Goal: Navigation & Orientation: Find specific page/section

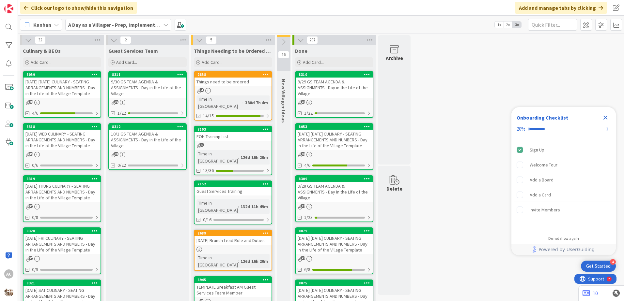
click at [80, 243] on div "[DATE] FRI CULINARY - SEATING ARRANGEMENTS AND NUMBERS - Day in the Life of the…" at bounding box center [61, 244] width 77 height 20
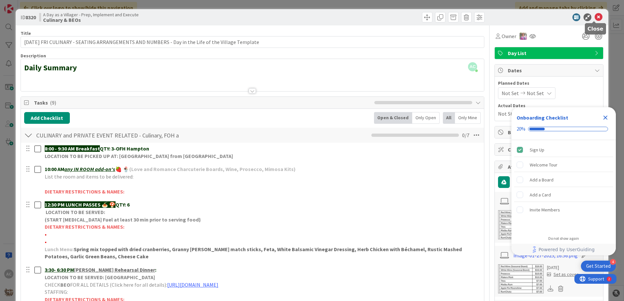
click at [594, 17] on icon at bounding box center [598, 17] width 8 height 8
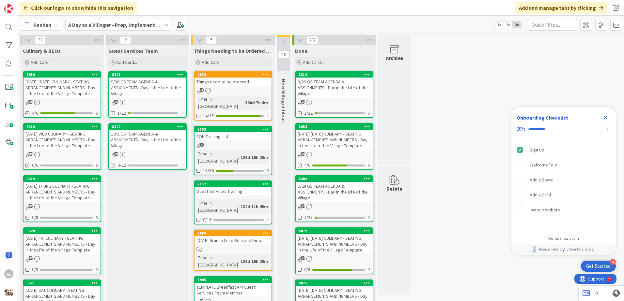
click at [53, 198] on div "[DATE] THURS CULINARY - SEATING ARRANGEMENTS AND NUMBERS - Day in the Life of t…" at bounding box center [61, 192] width 77 height 20
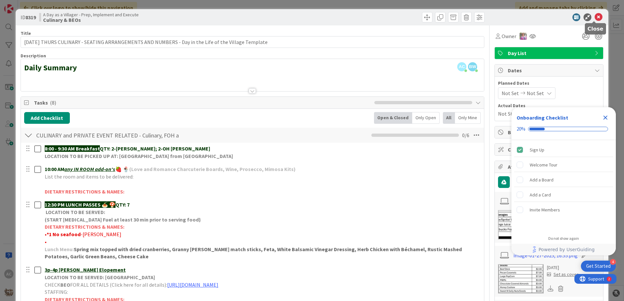
click at [594, 16] on icon at bounding box center [598, 17] width 8 height 8
